Goal: Information Seeking & Learning: Learn about a topic

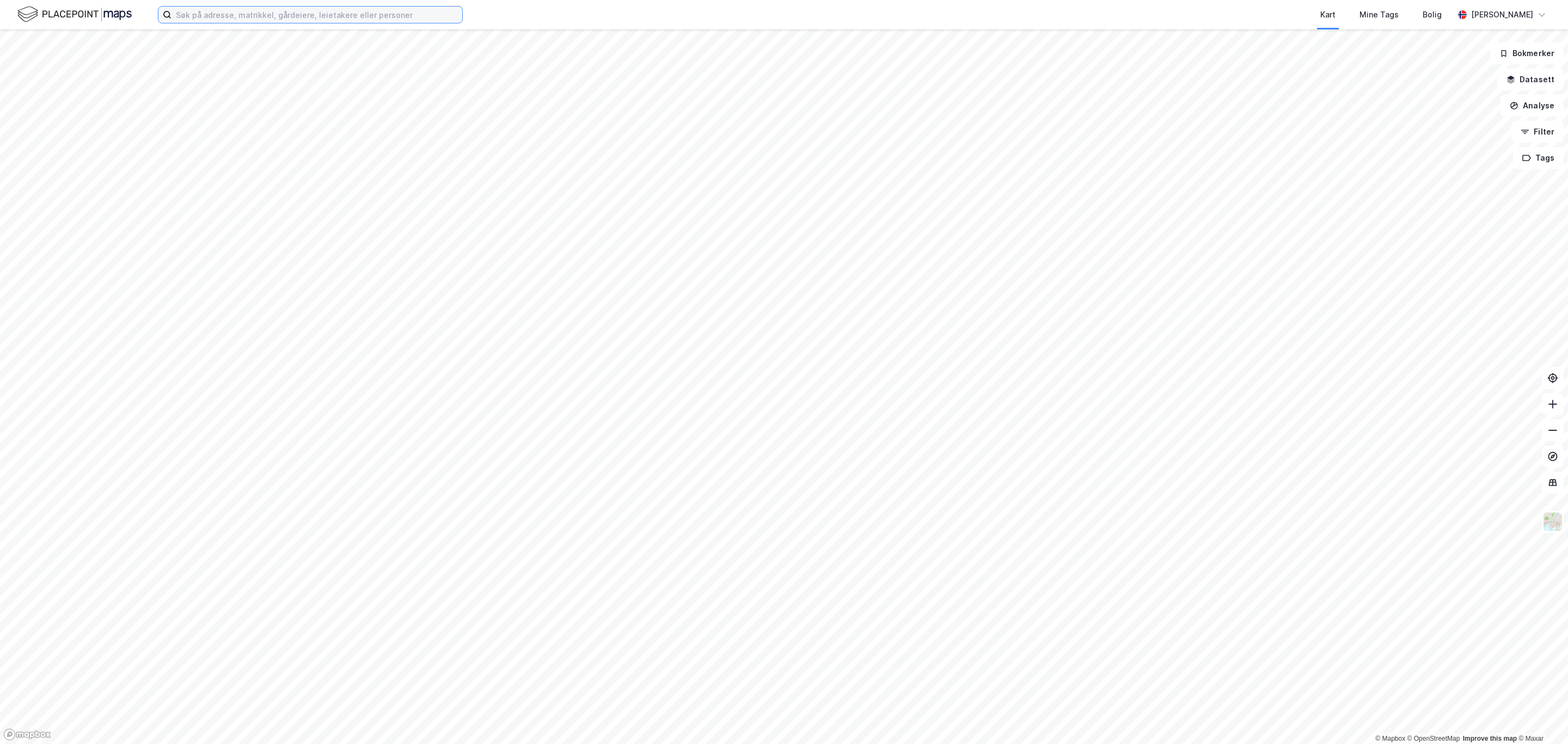
click at [374, 12] on input at bounding box center [317, 15] width 291 height 16
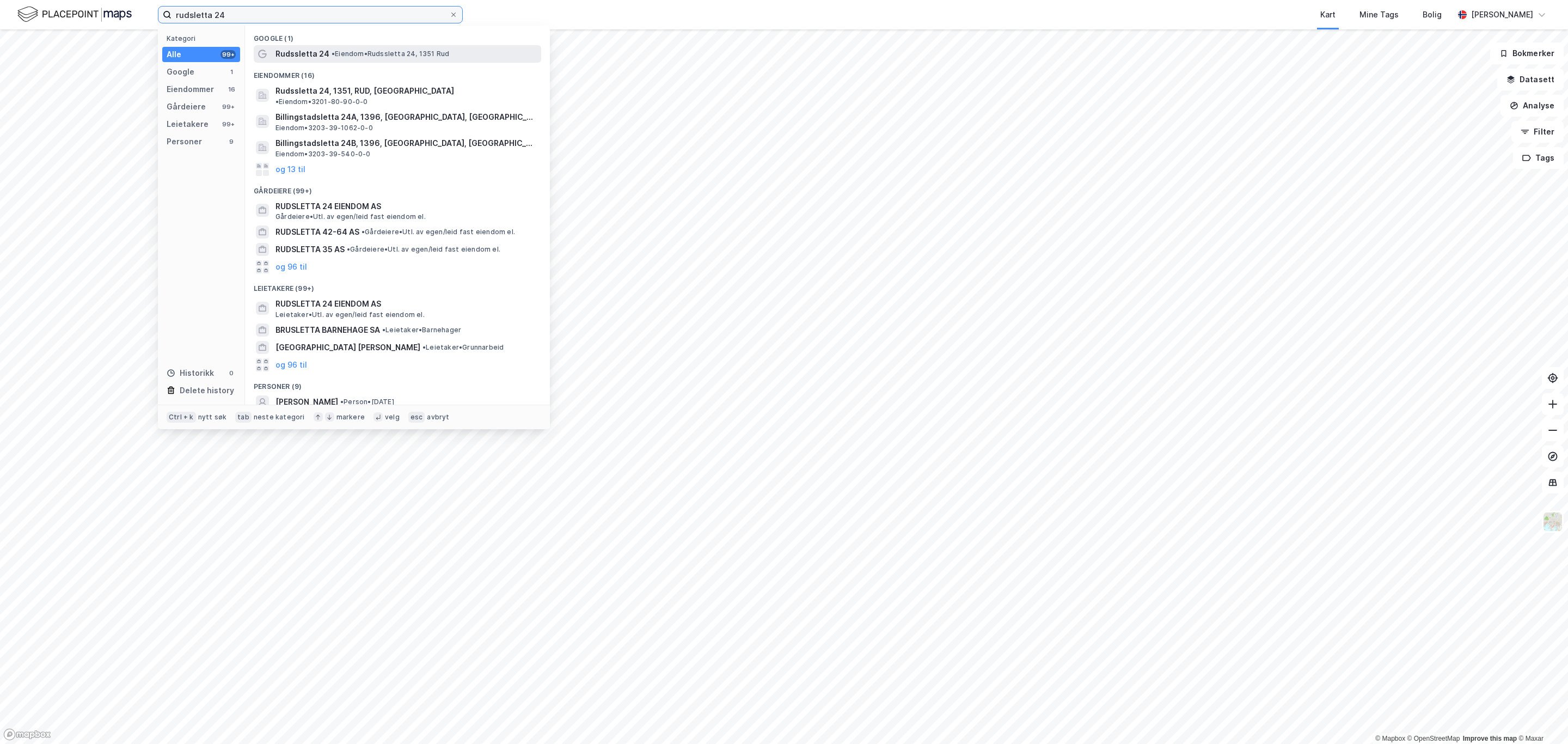
type input "rudsletta 24"
click at [297, 54] on span "Rudssletta 24" at bounding box center [303, 54] width 54 height 13
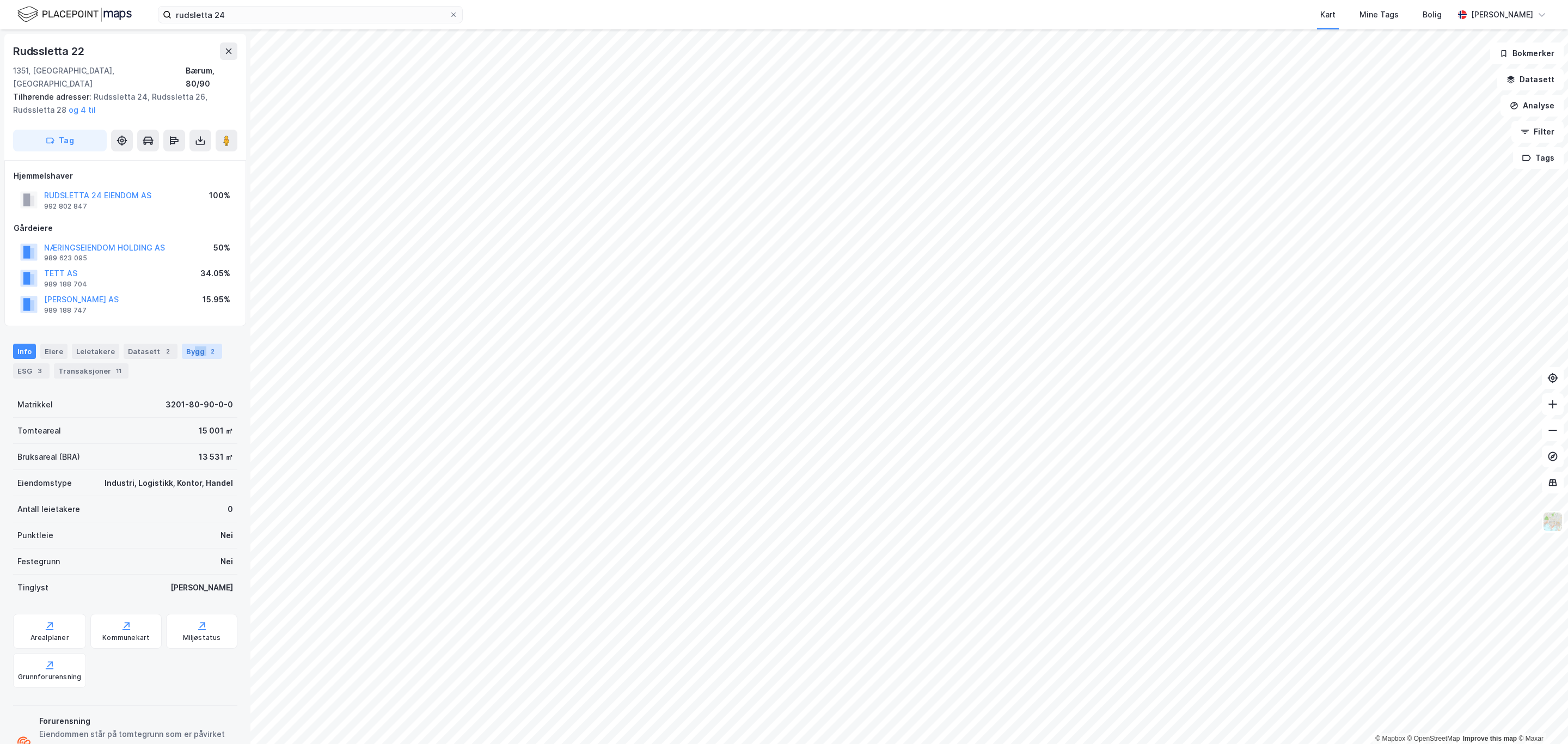
click at [187, 343] on div "Bygg 2" at bounding box center [202, 351] width 40 height 15
